Goal: Information Seeking & Learning: Learn about a topic

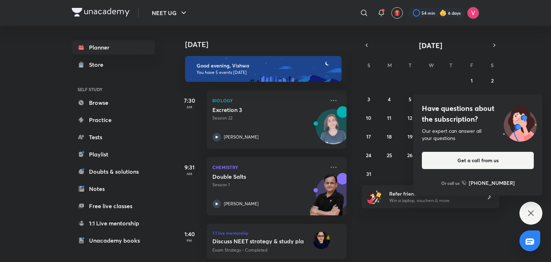
click at [535, 207] on div "Have questions about the subscription? Our expert can answer all your questions…" at bounding box center [531, 213] width 23 height 23
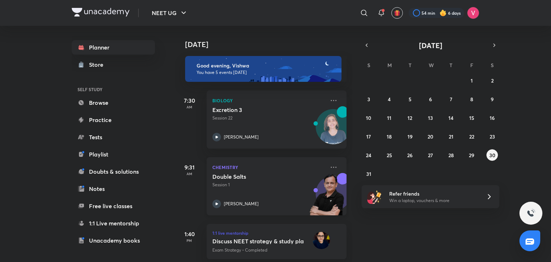
click at [243, 200] on div "[PERSON_NAME]" at bounding box center [268, 204] width 113 height 9
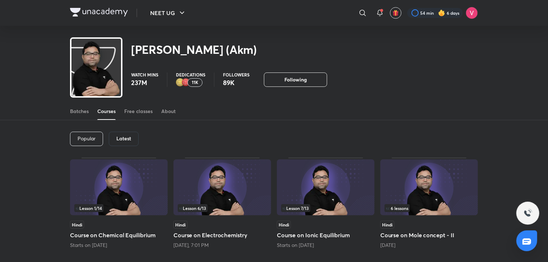
click at [220, 243] on div "Today, 7:01 PM" at bounding box center [222, 244] width 98 height 7
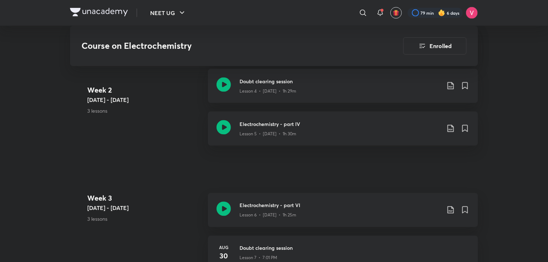
scroll to position [593, 0]
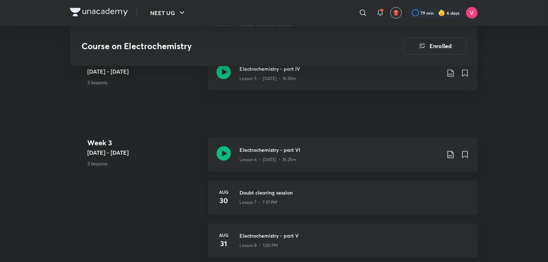
click at [249, 189] on h3 "Doubt clearing session" at bounding box center [354, 193] width 230 height 8
